Goal: Transaction & Acquisition: Purchase product/service

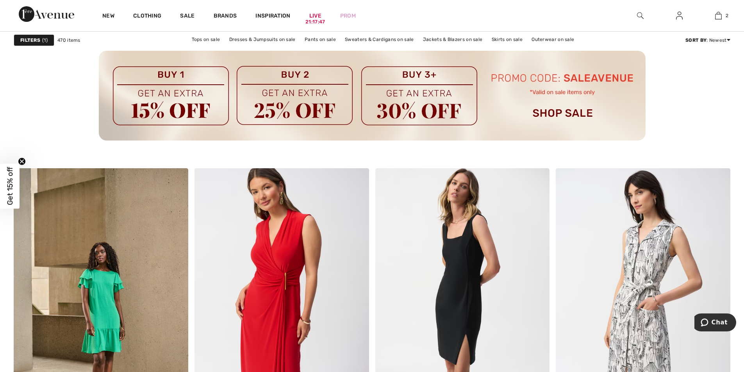
scroll to position [3848, 0]
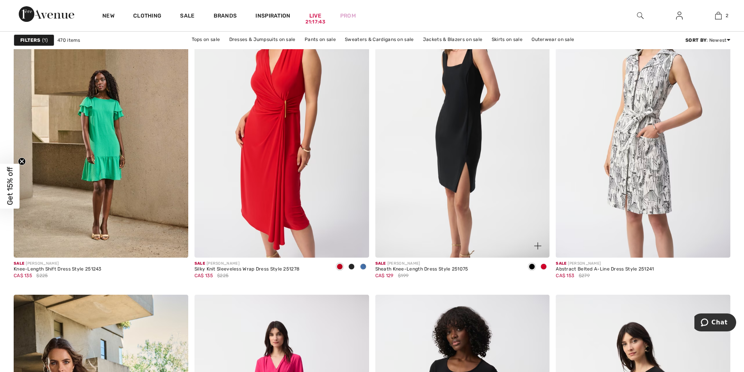
click at [469, 95] on img at bounding box center [462, 127] width 174 height 262
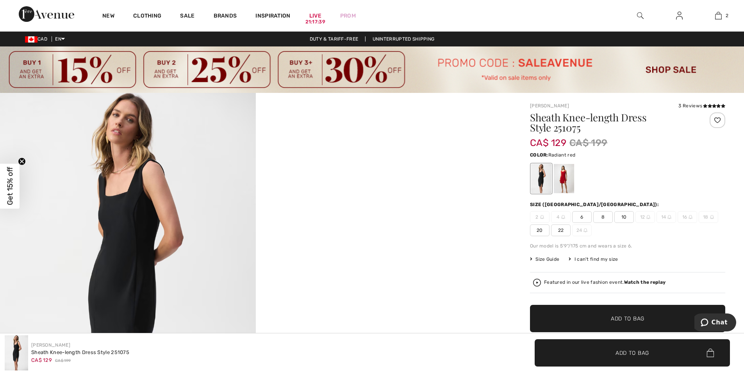
click at [565, 175] on div at bounding box center [564, 178] width 20 height 29
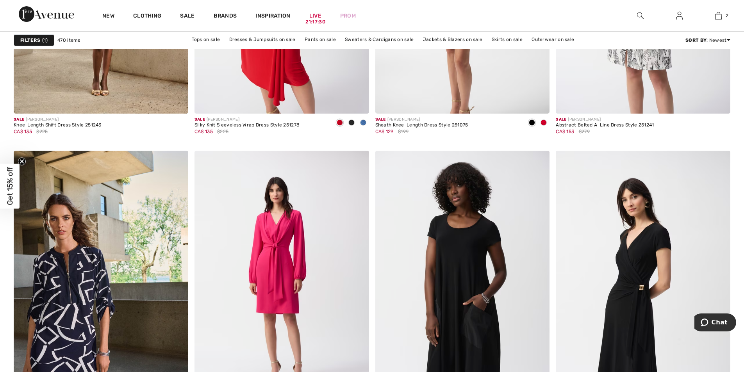
scroll to position [4098, 0]
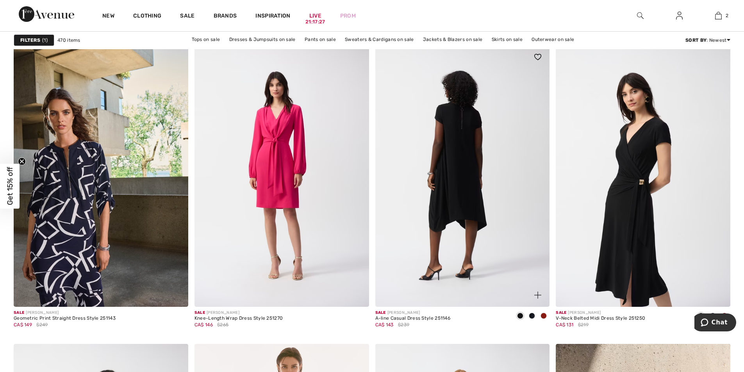
click at [457, 179] on img at bounding box center [462, 176] width 174 height 262
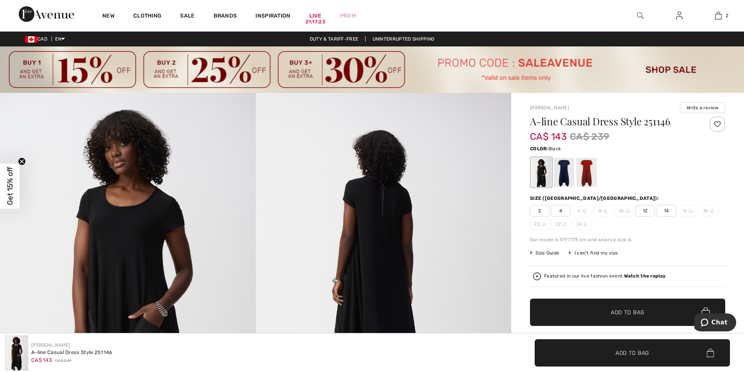
click at [541, 176] on div at bounding box center [541, 172] width 20 height 29
click at [563, 172] on div at bounding box center [564, 172] width 20 height 29
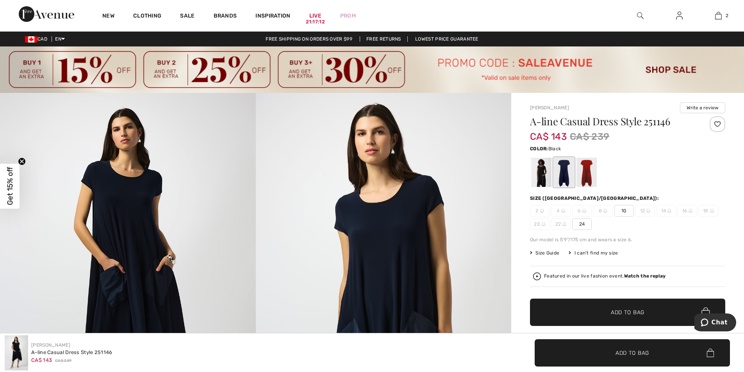
click at [531, 168] on div at bounding box center [541, 172] width 20 height 29
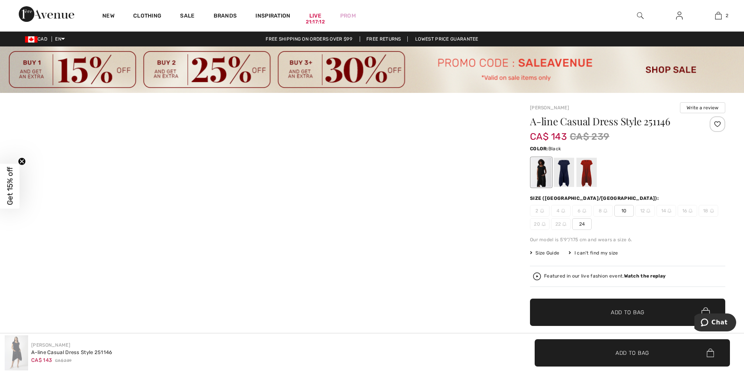
click at [534, 169] on div at bounding box center [541, 172] width 20 height 29
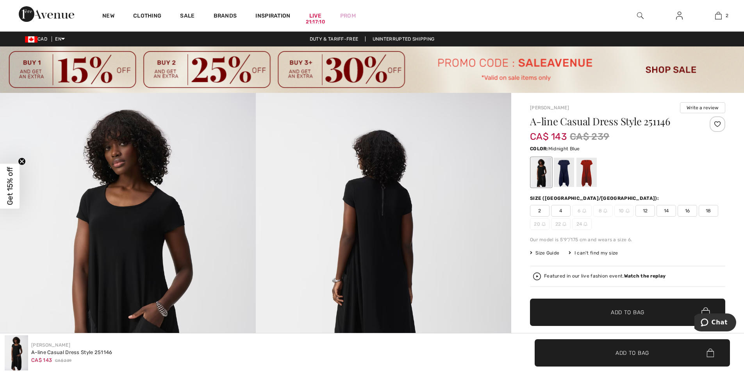
click at [571, 179] on div at bounding box center [564, 172] width 20 height 29
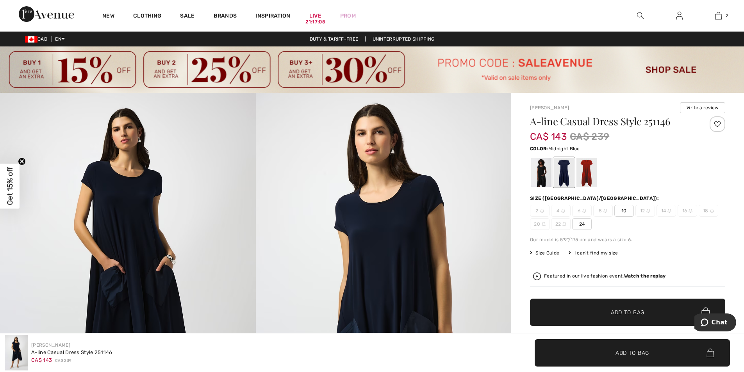
click at [622, 211] on span "10" at bounding box center [624, 211] width 20 height 12
click at [626, 304] on span "✔ Added to Bag Add to Bag" at bounding box center [627, 312] width 195 height 27
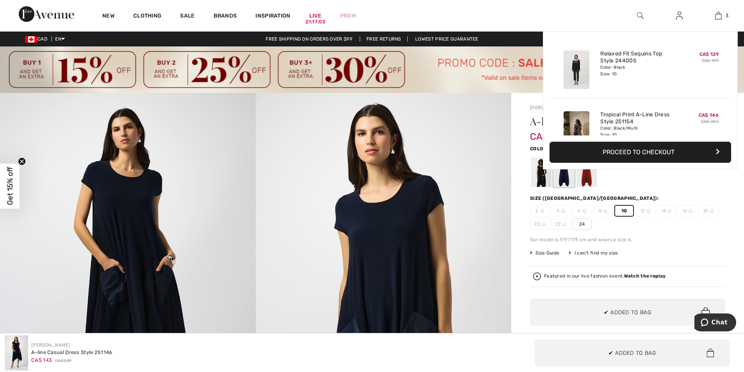
scroll to position [85, 0]
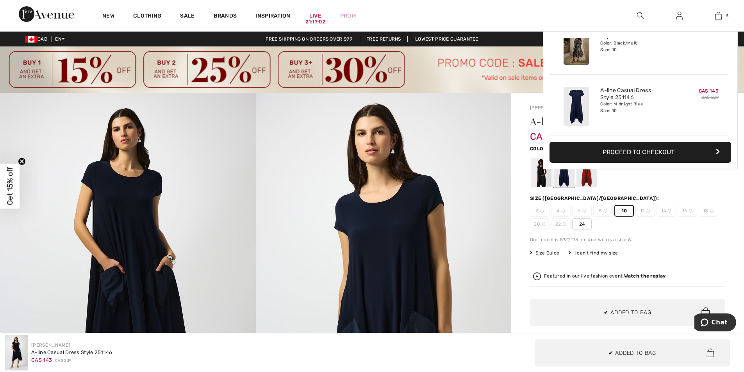
click at [635, 271] on div "Featured in our live fashion event. Watch the replay" at bounding box center [627, 276] width 195 height 21
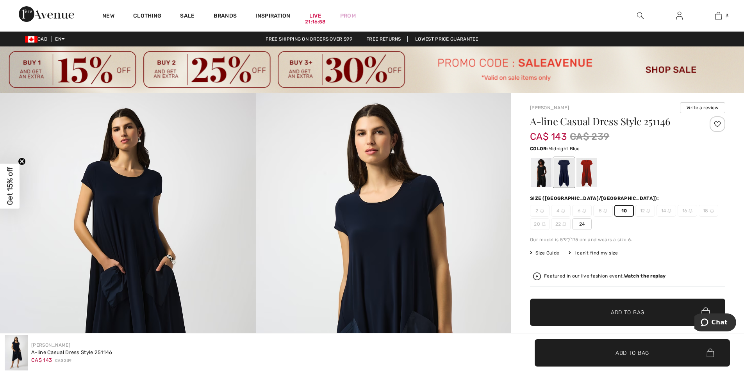
click at [637, 275] on strong "Watch the replay" at bounding box center [645, 275] width 42 height 5
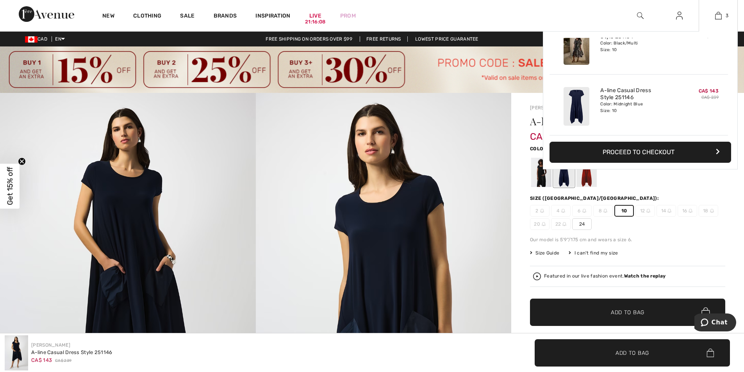
click at [645, 153] on button "Proceed to Checkout" at bounding box center [640, 152] width 182 height 21
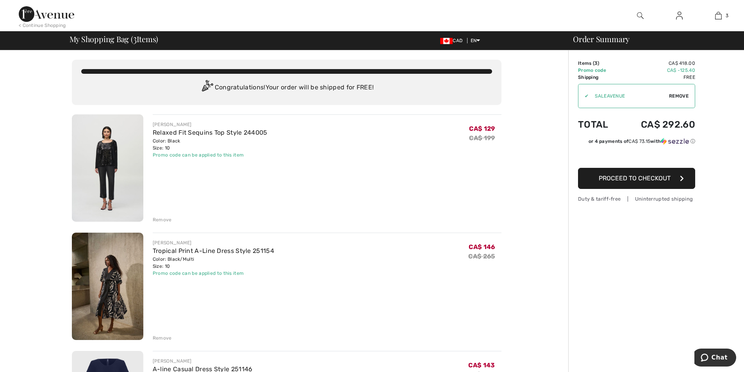
click at [158, 221] on div "Remove" at bounding box center [162, 219] width 19 height 7
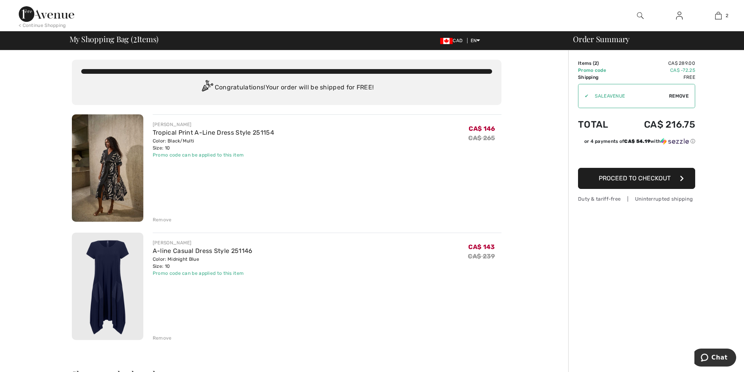
click at [160, 338] on div "Remove" at bounding box center [162, 338] width 19 height 7
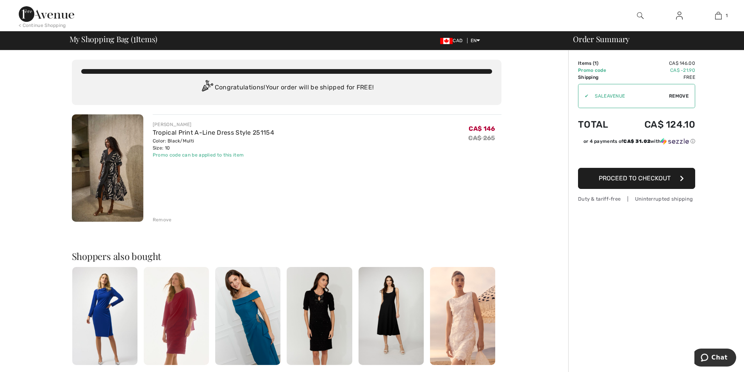
click at [163, 218] on div "Remove" at bounding box center [162, 219] width 19 height 7
